Goal: Information Seeking & Learning: Learn about a topic

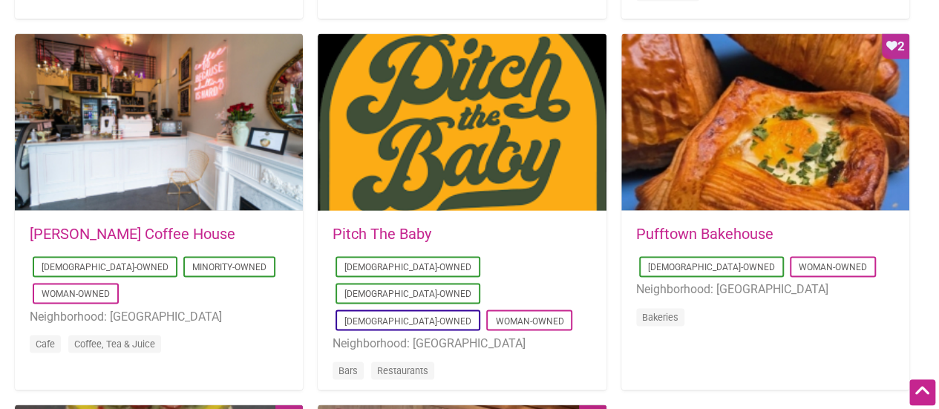
scroll to position [1176, 0]
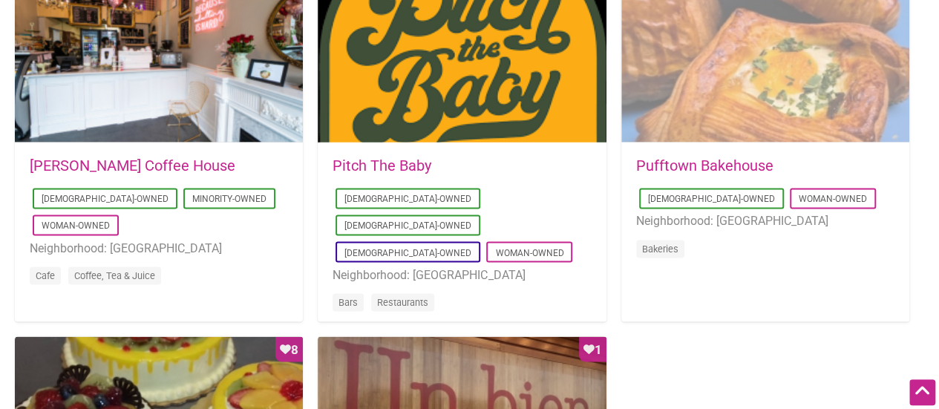
click at [770, 110] on div "Favorite Count 2" at bounding box center [765, 54] width 288 height 178
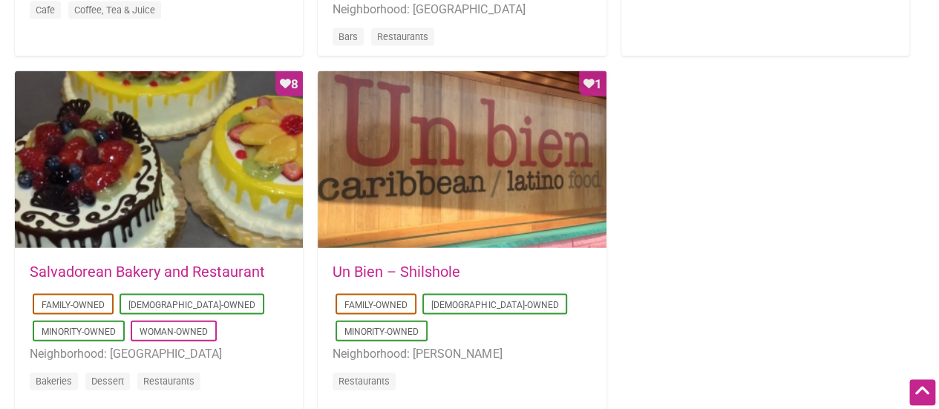
scroll to position [1442, 0]
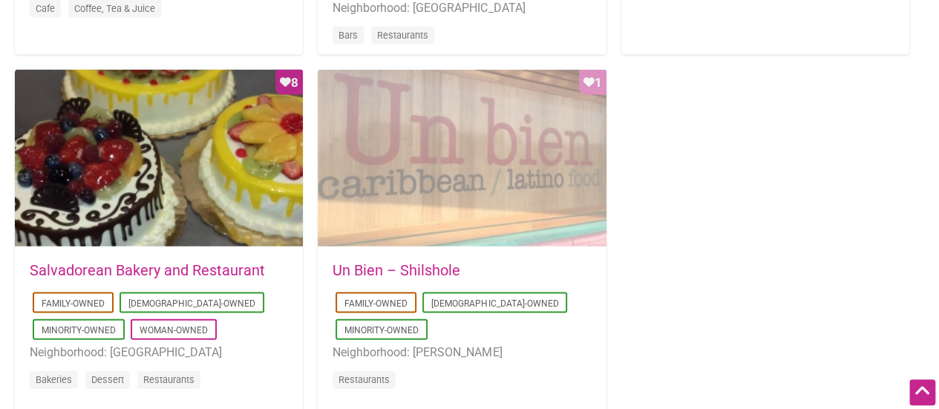
click at [389, 186] on div "Favorite Count 1" at bounding box center [462, 159] width 288 height 178
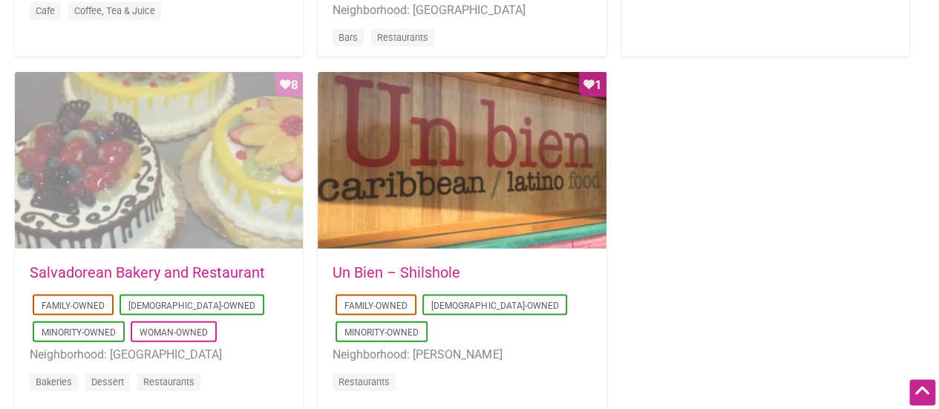
click at [182, 188] on div "Favorite Count 8" at bounding box center [159, 161] width 288 height 178
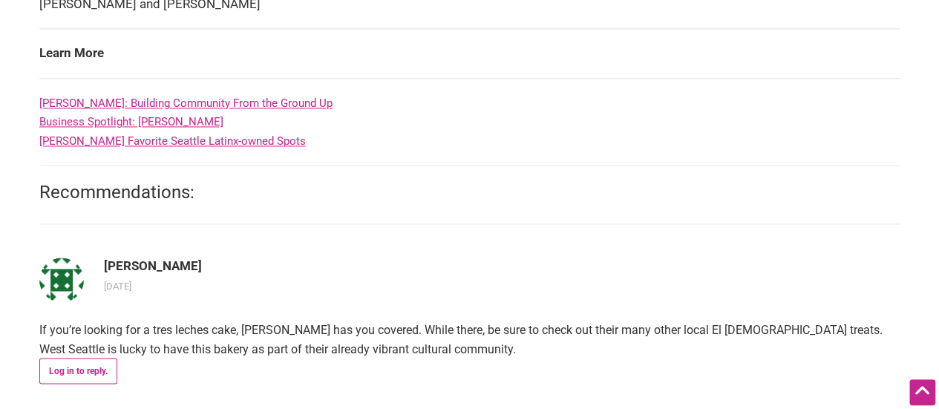
scroll to position [1090, 0]
